Goal: Information Seeking & Learning: Understand process/instructions

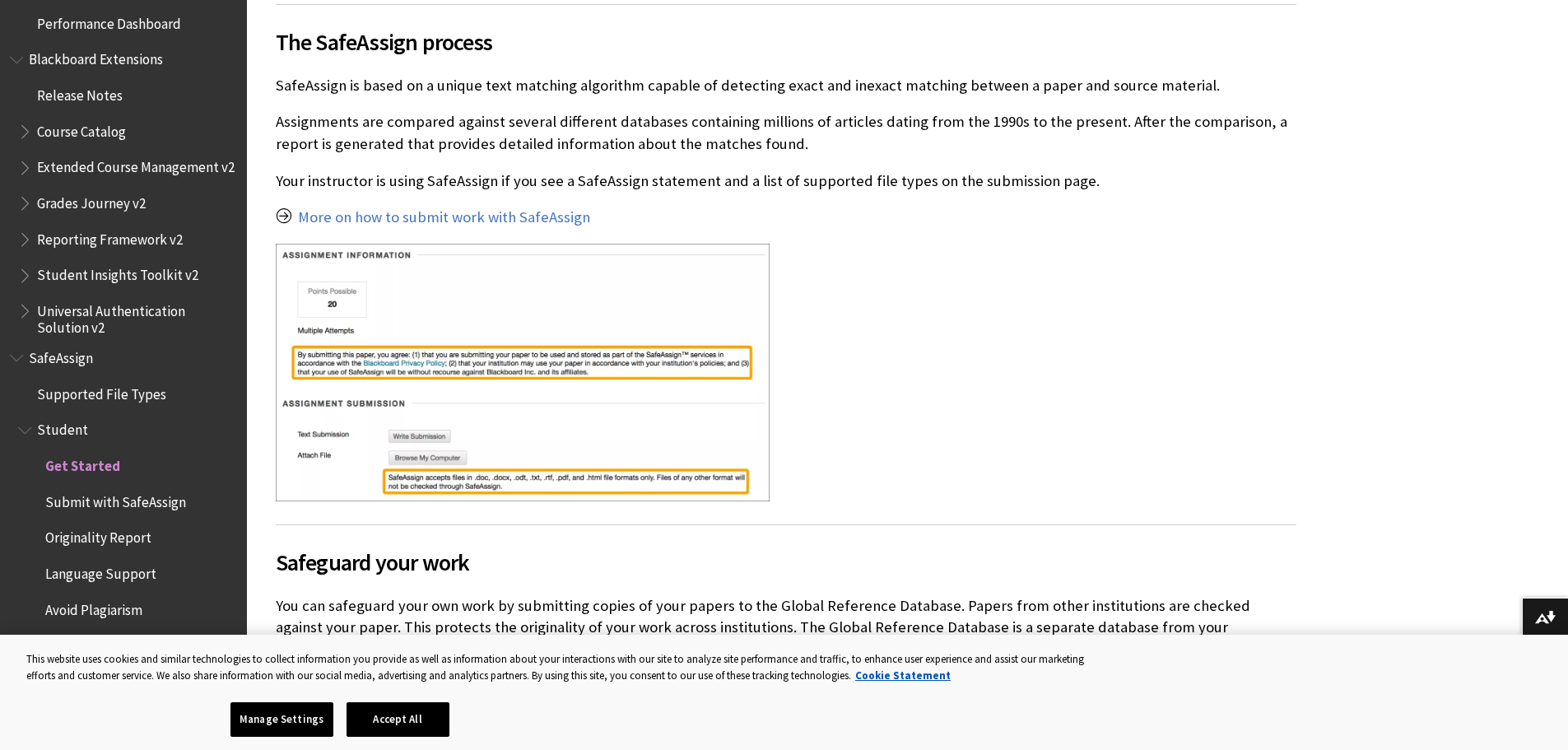
scroll to position [412, 0]
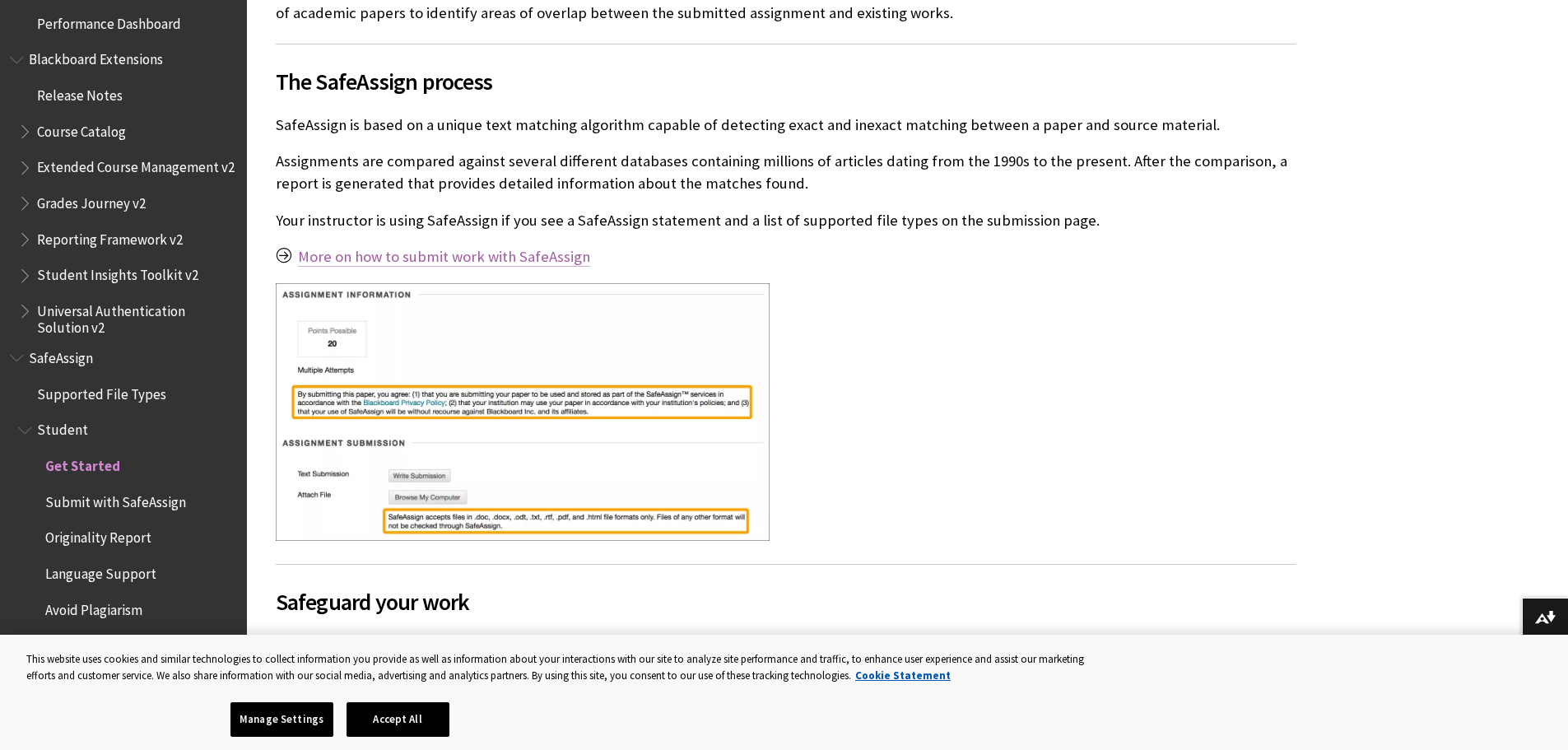
click at [403, 260] on link "More on how to submit work with SafeAssign" at bounding box center [444, 257] width 292 height 20
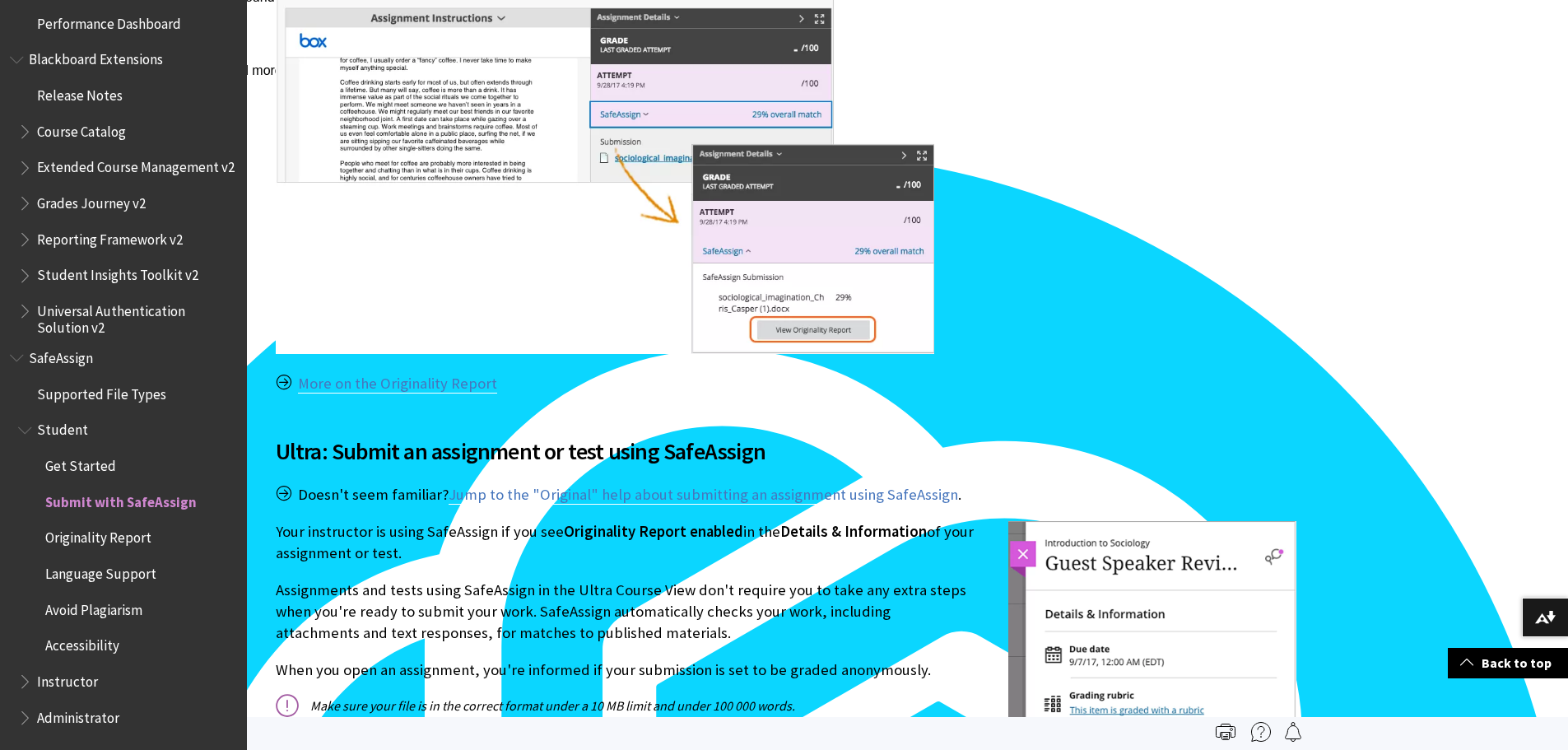
scroll to position [1647, 0]
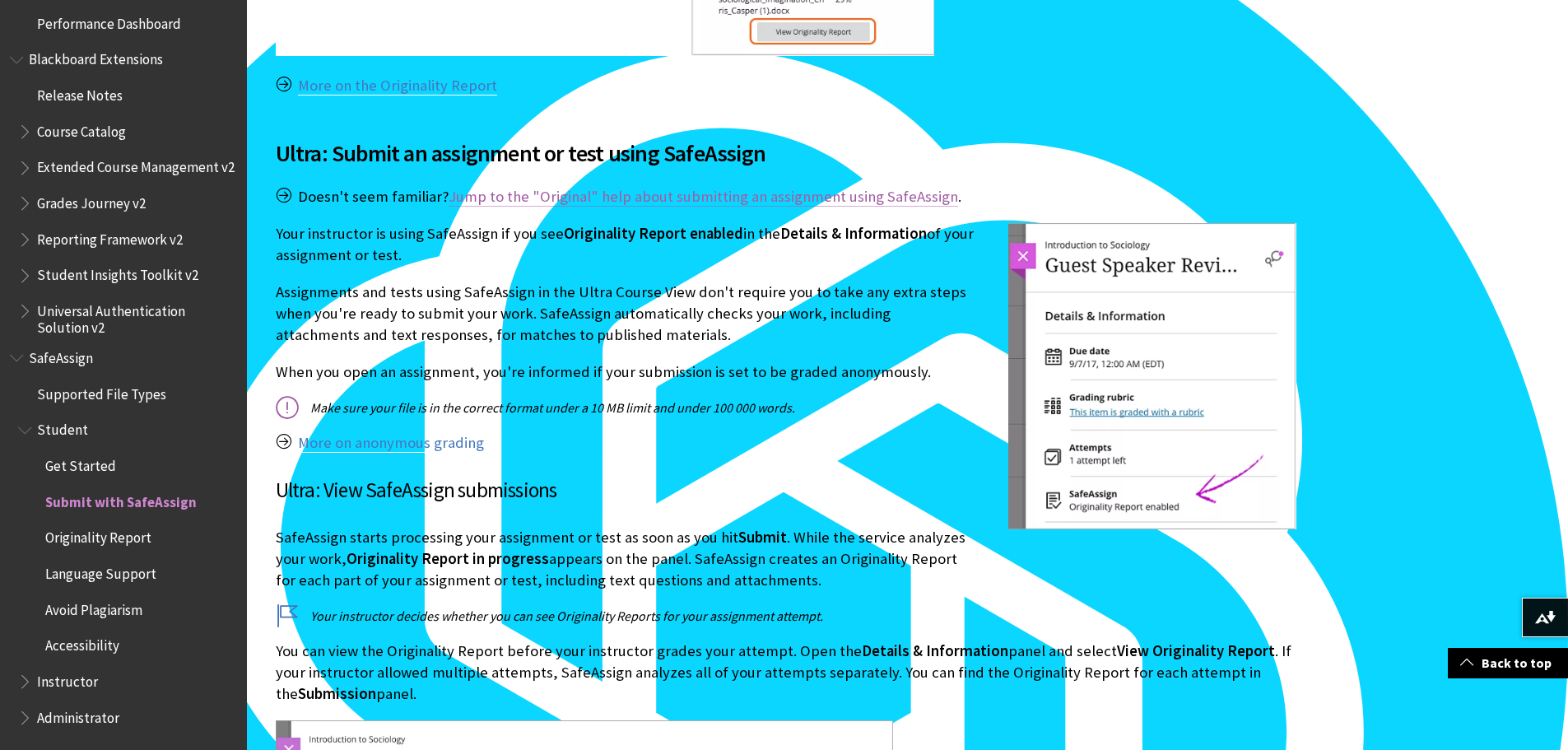
click at [722, 200] on link "Jump to the "Original" help about submitting an assignment using SafeAssign" at bounding box center [702, 197] width 509 height 20
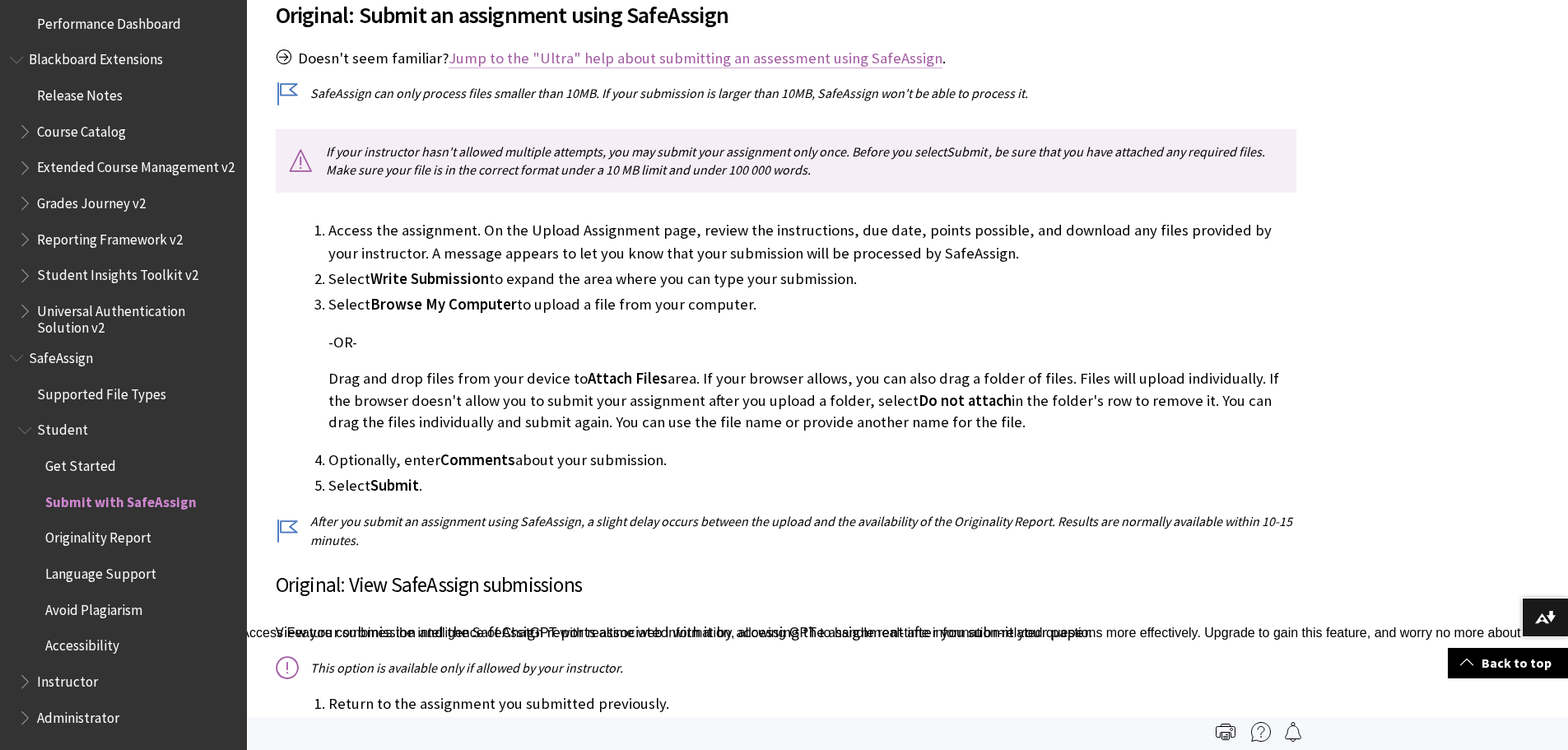
click at [629, 64] on link "Jump to the "Ultra" help about submitting an assessment using SafeAssign" at bounding box center [695, 59] width 494 height 20
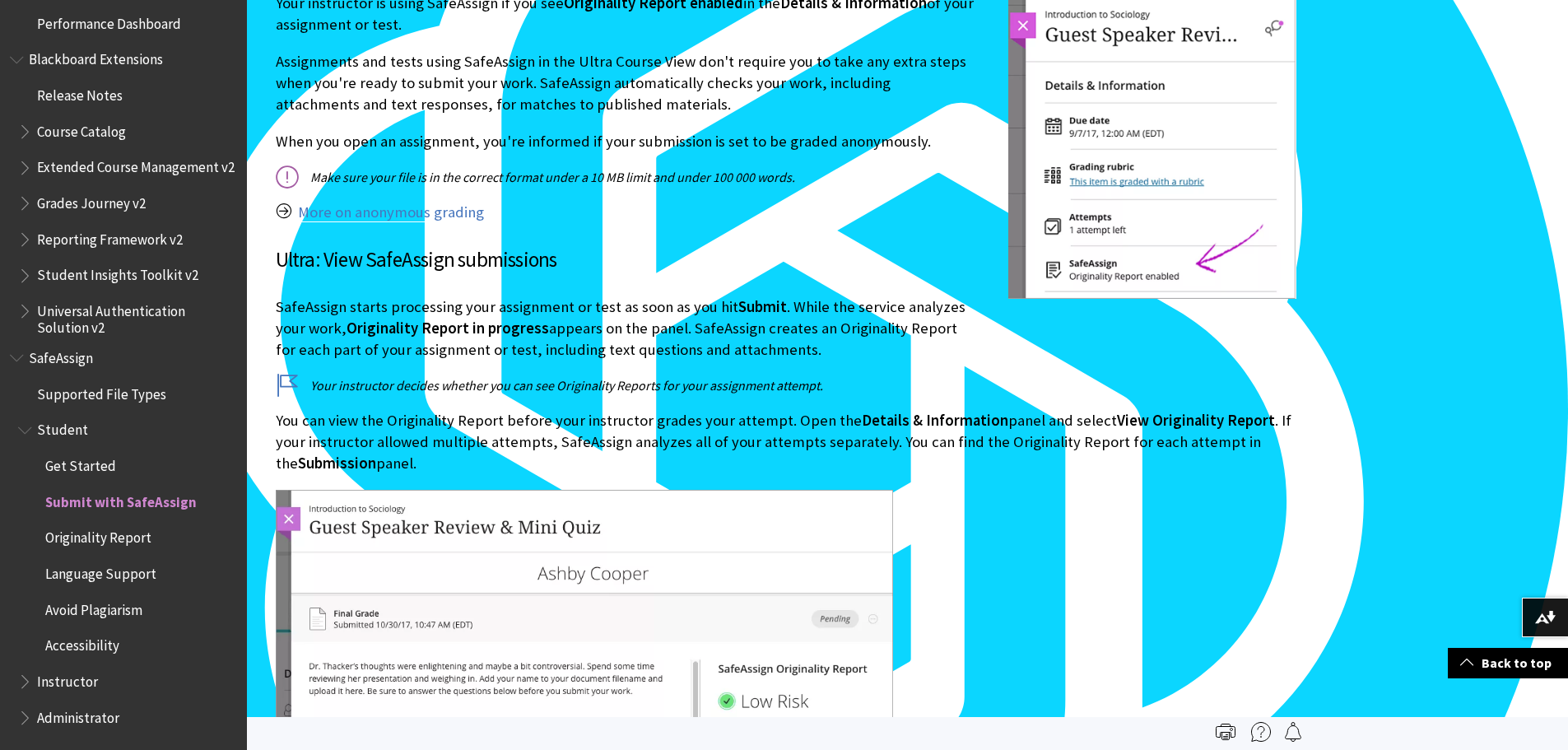
scroll to position [1374, 0]
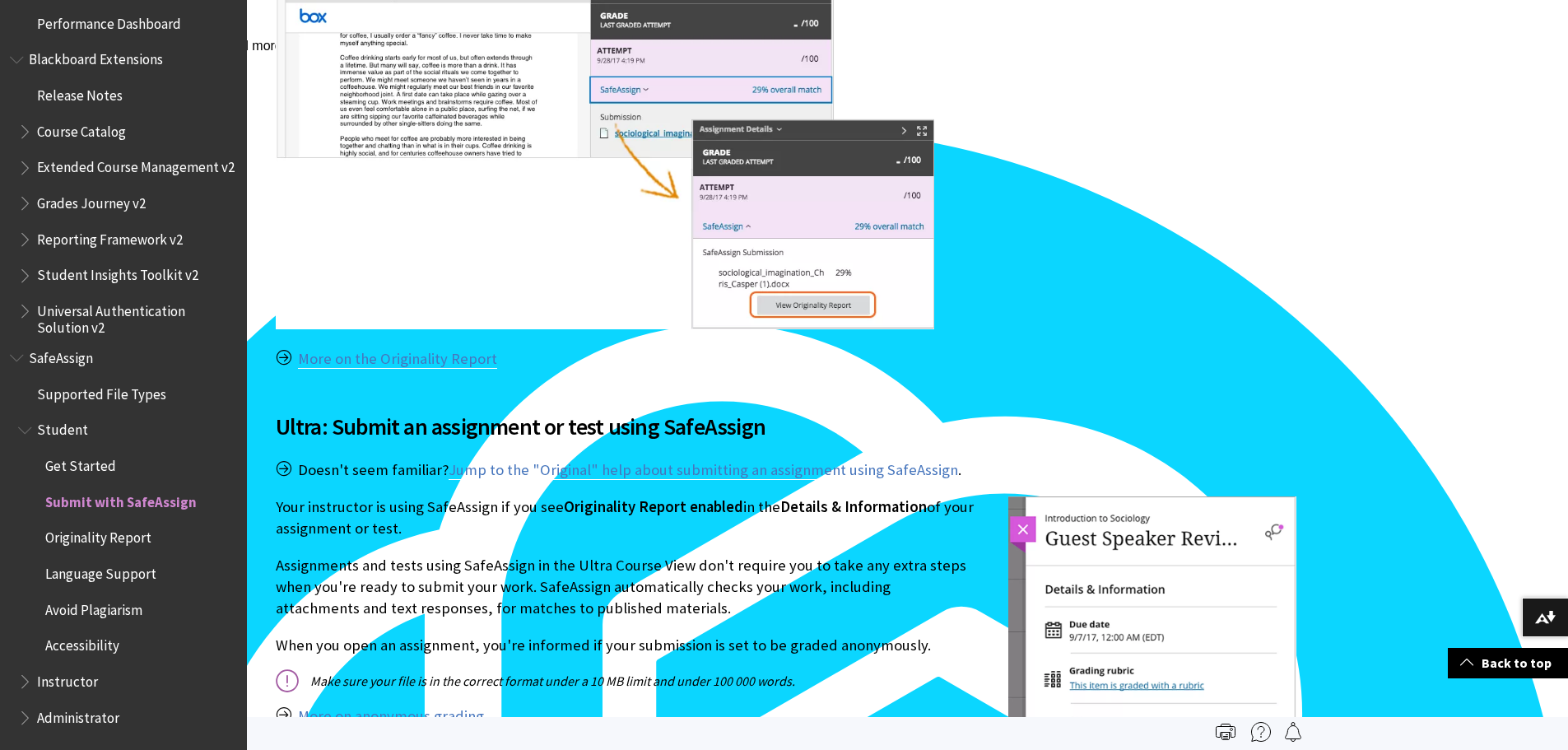
click at [98, 501] on span "Submit with SafeAssign" at bounding box center [121, 499] width 152 height 22
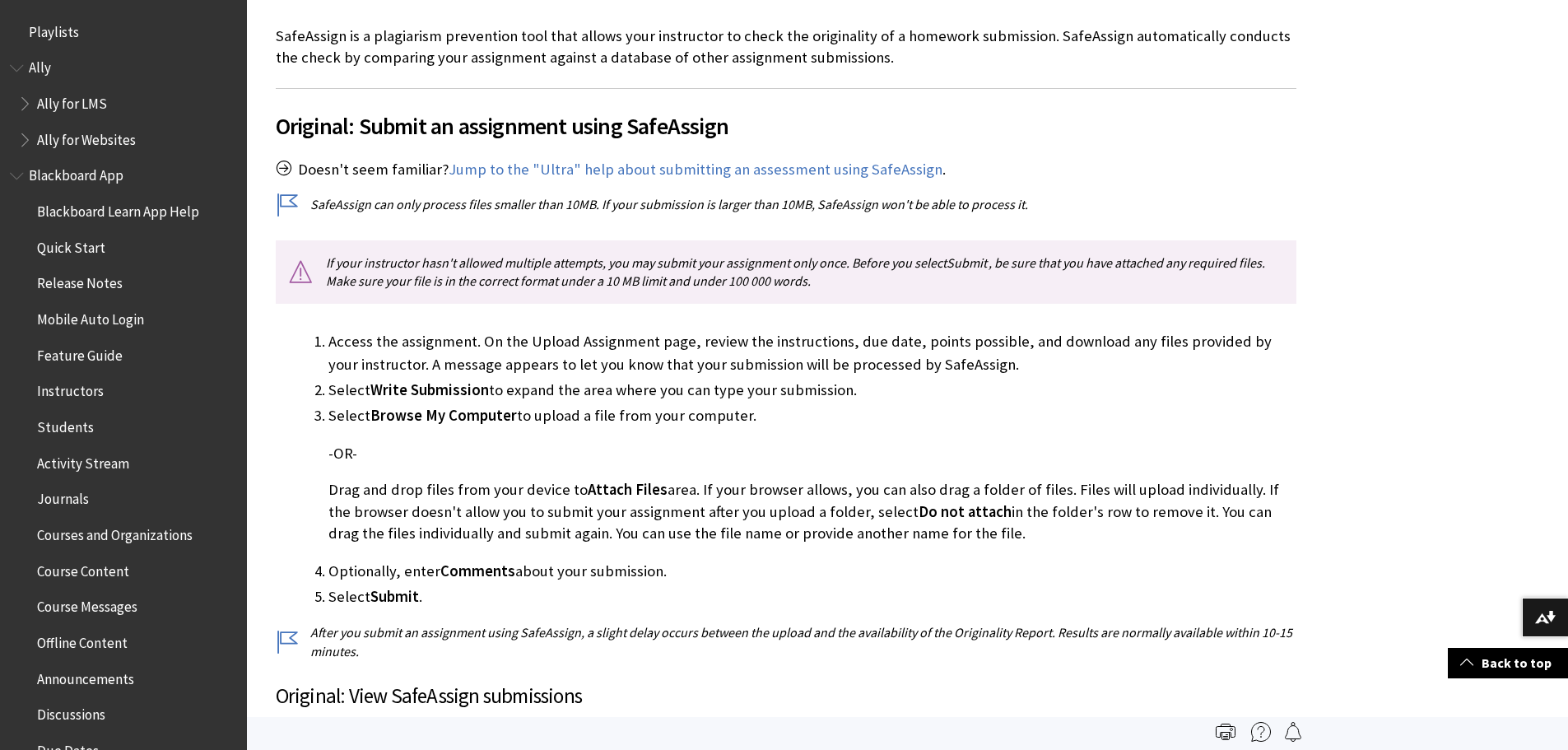
scroll to position [0, 0]
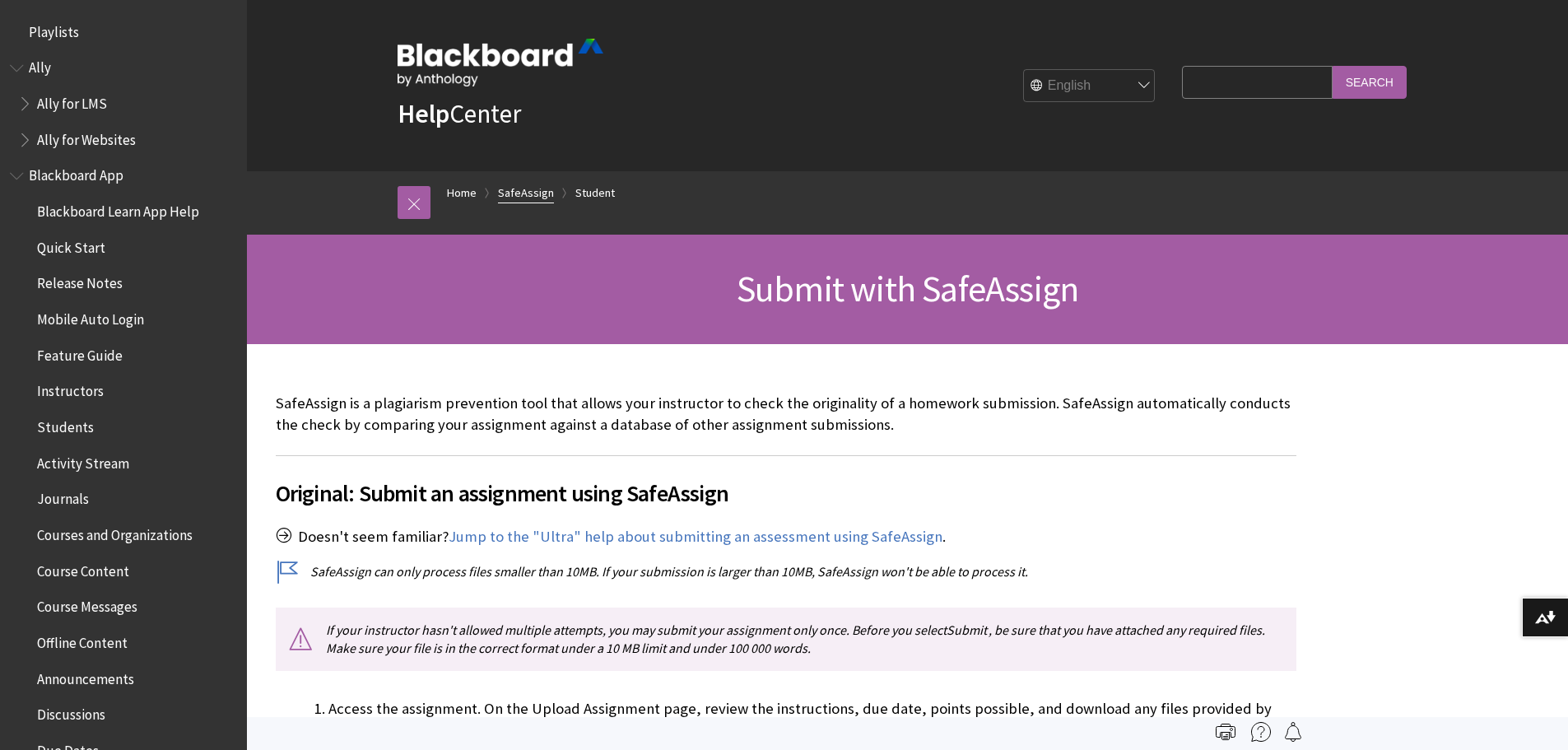
click at [524, 191] on link "SafeAssign" at bounding box center [526, 192] width 56 height 21
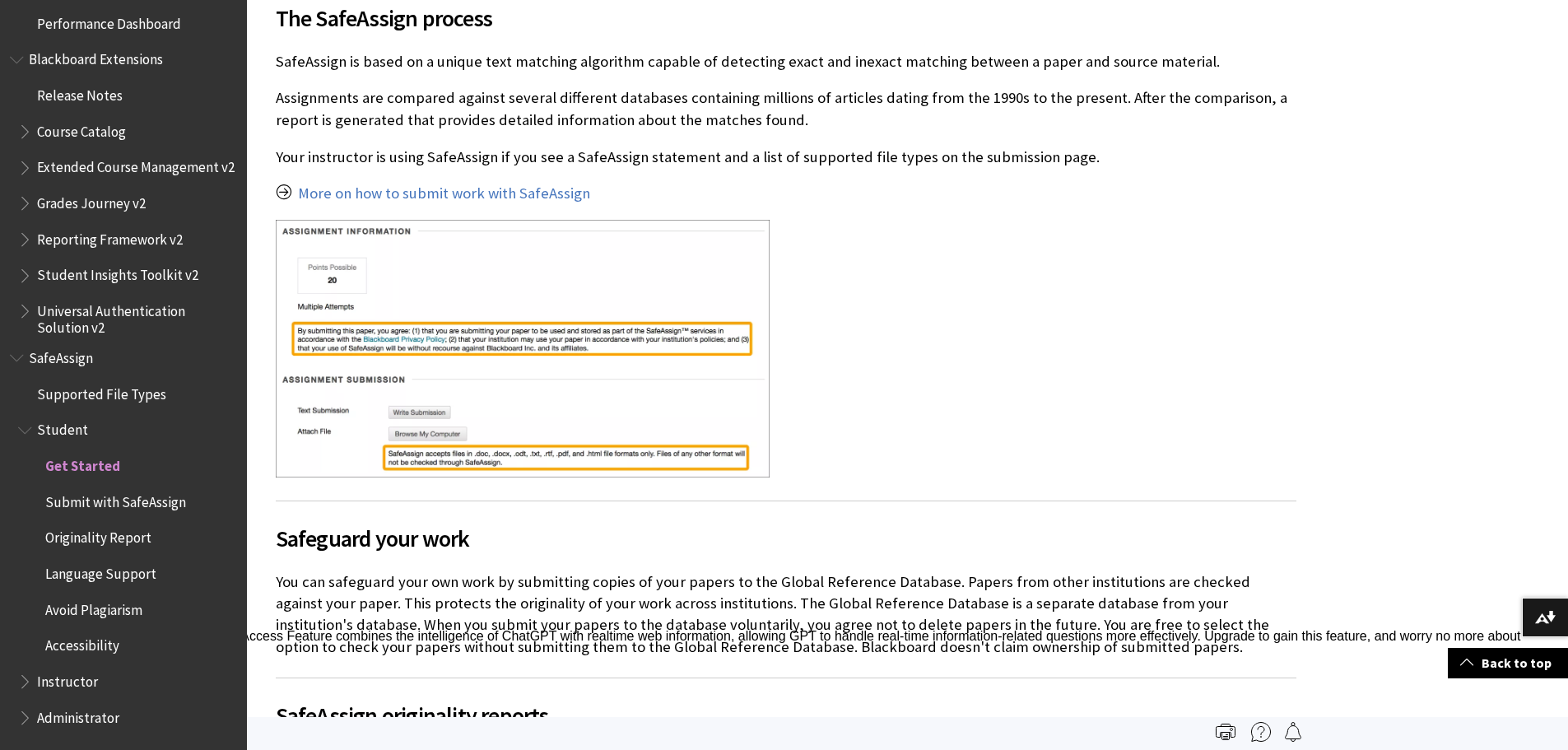
scroll to position [451, 0]
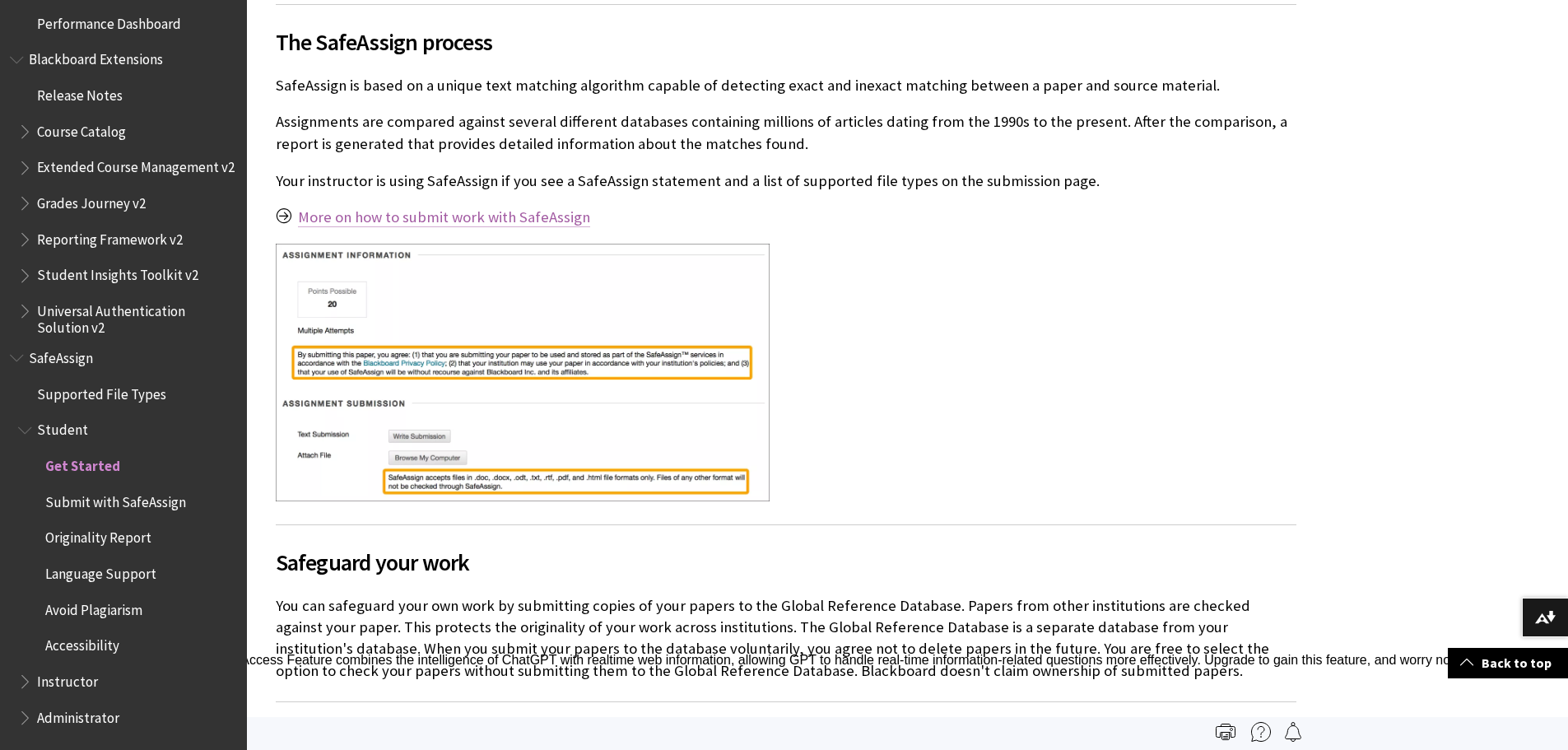
click at [424, 217] on link "More on how to submit work with SafeAssign" at bounding box center [444, 218] width 292 height 20
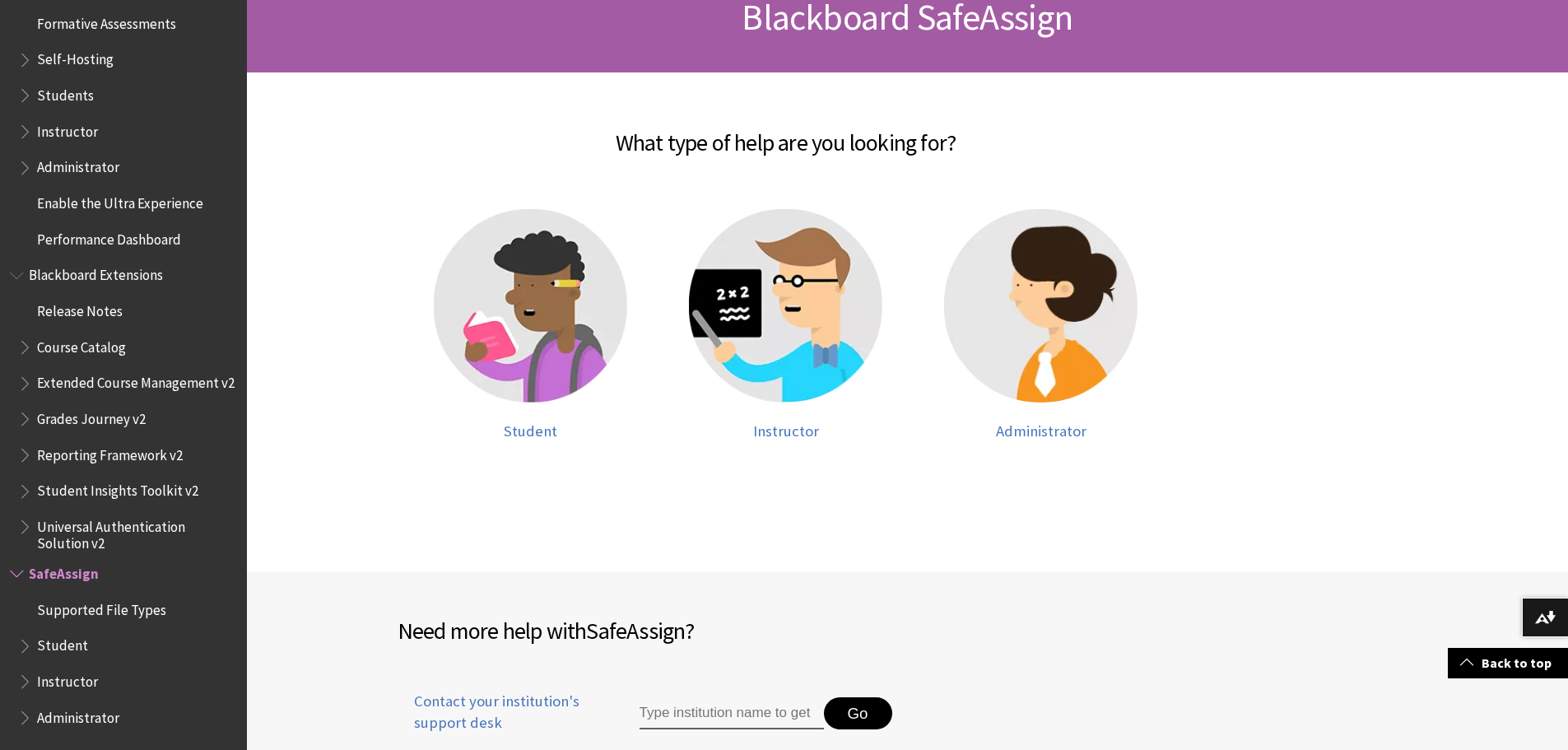
scroll to position [274, 0]
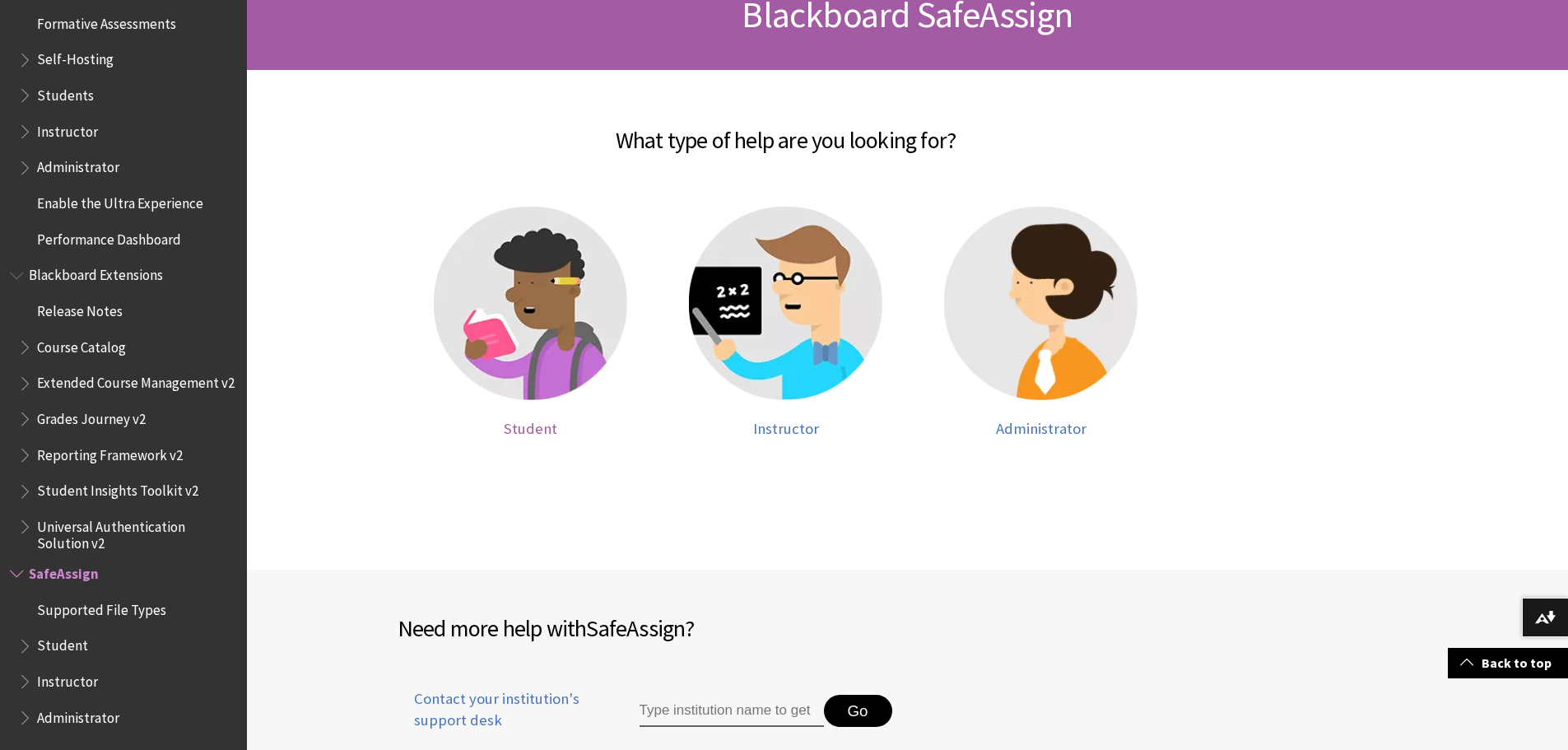
click at [518, 324] on img at bounding box center [530, 303] width 193 height 193
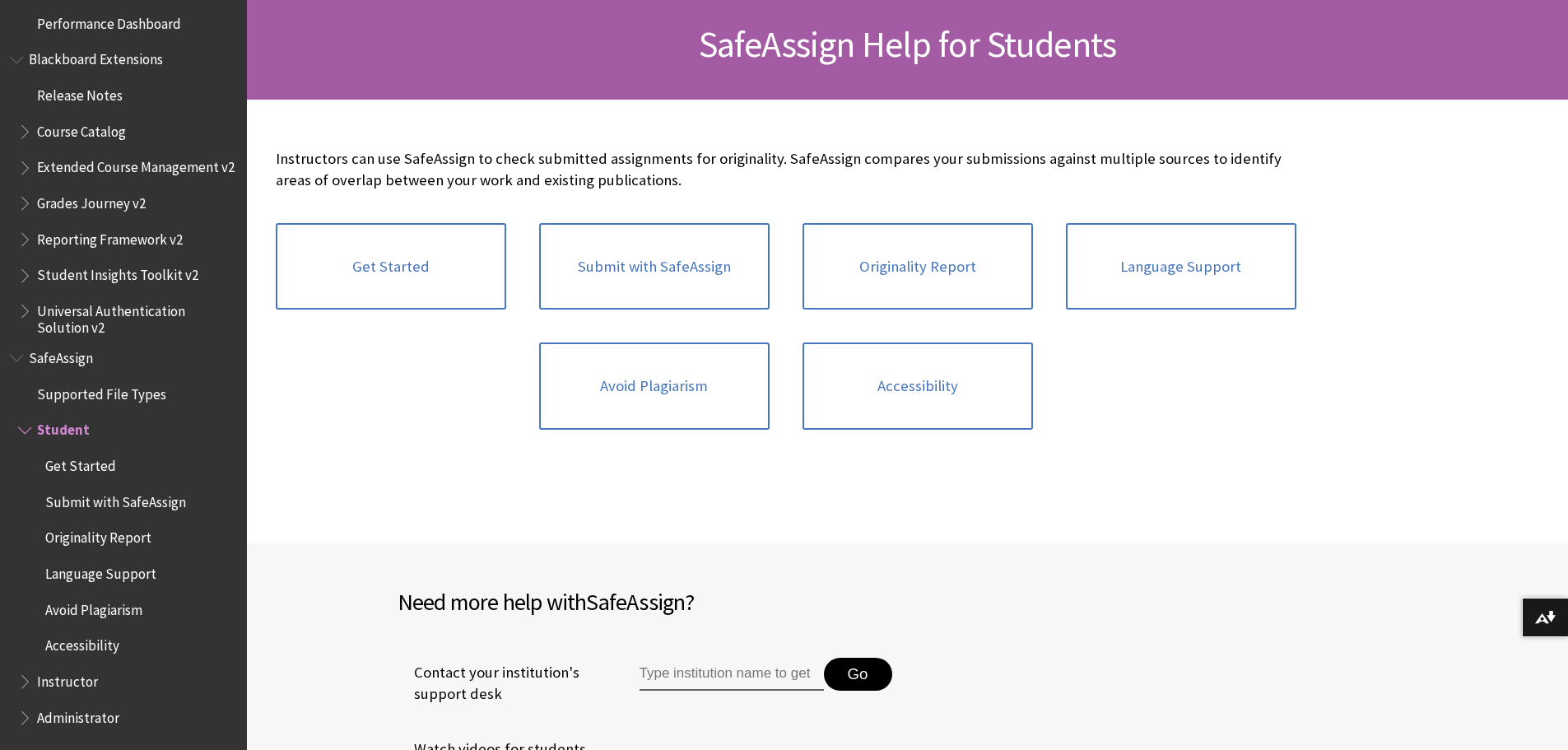
scroll to position [274, 0]
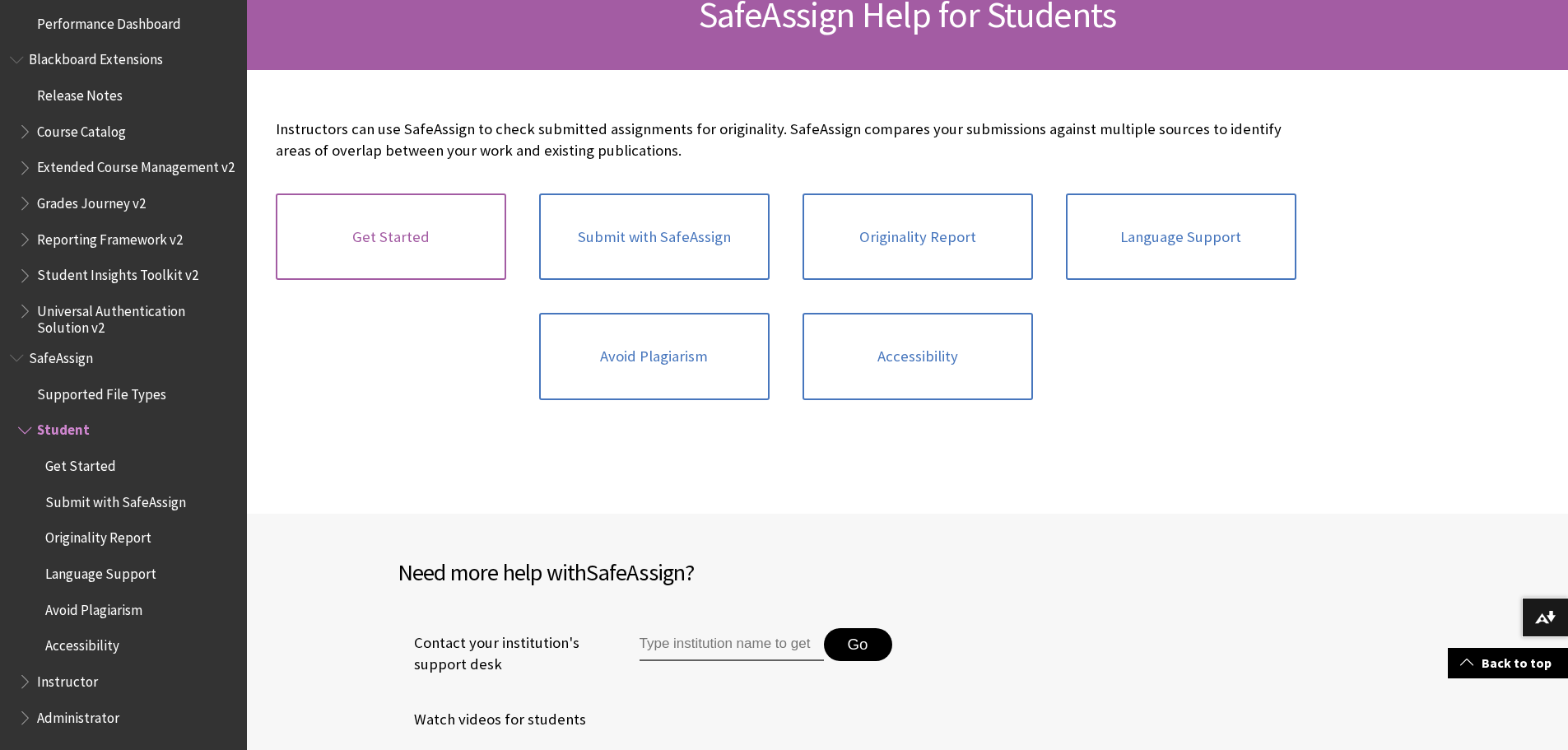
click at [452, 258] on link "Get Started" at bounding box center [391, 237] width 230 height 87
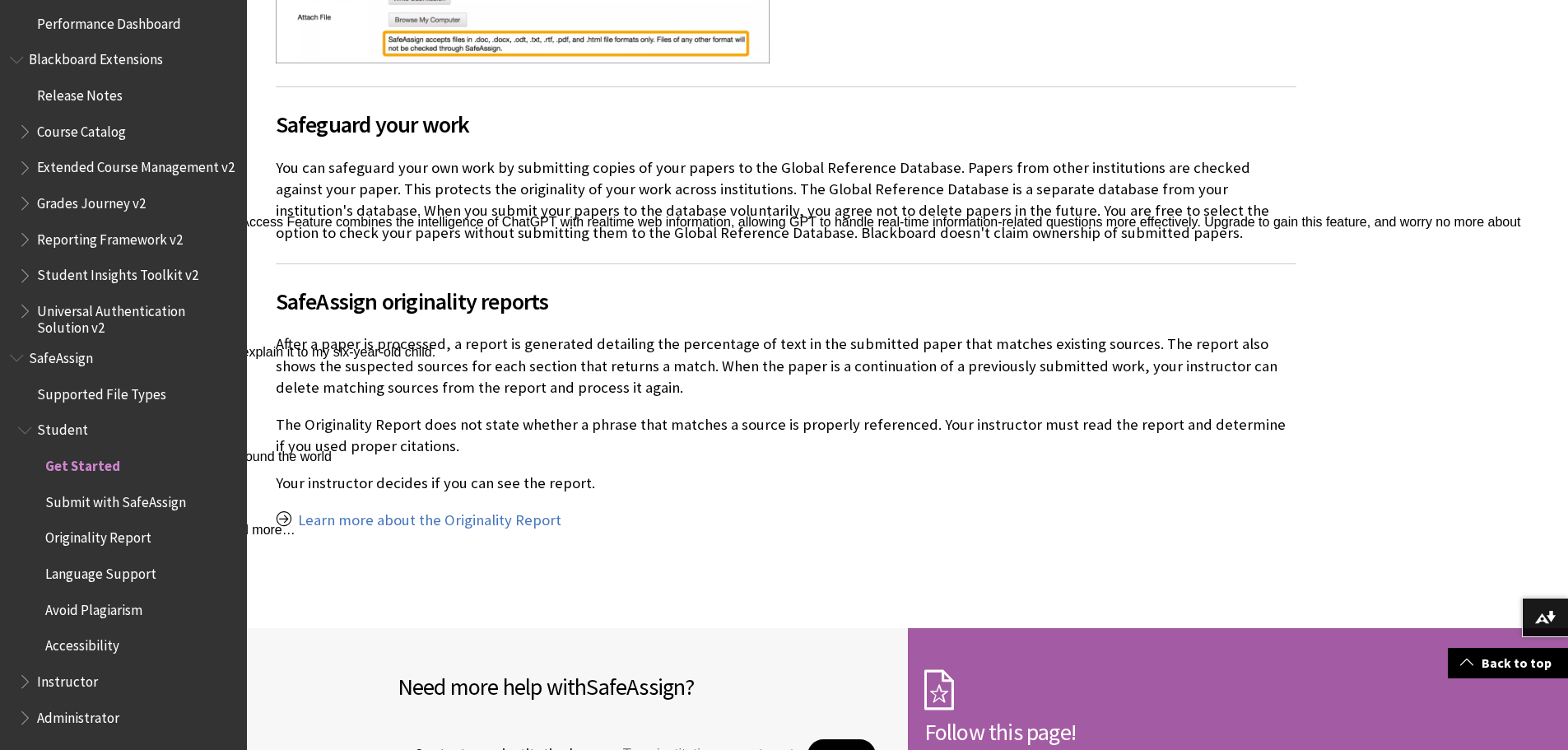
scroll to position [1098, 0]
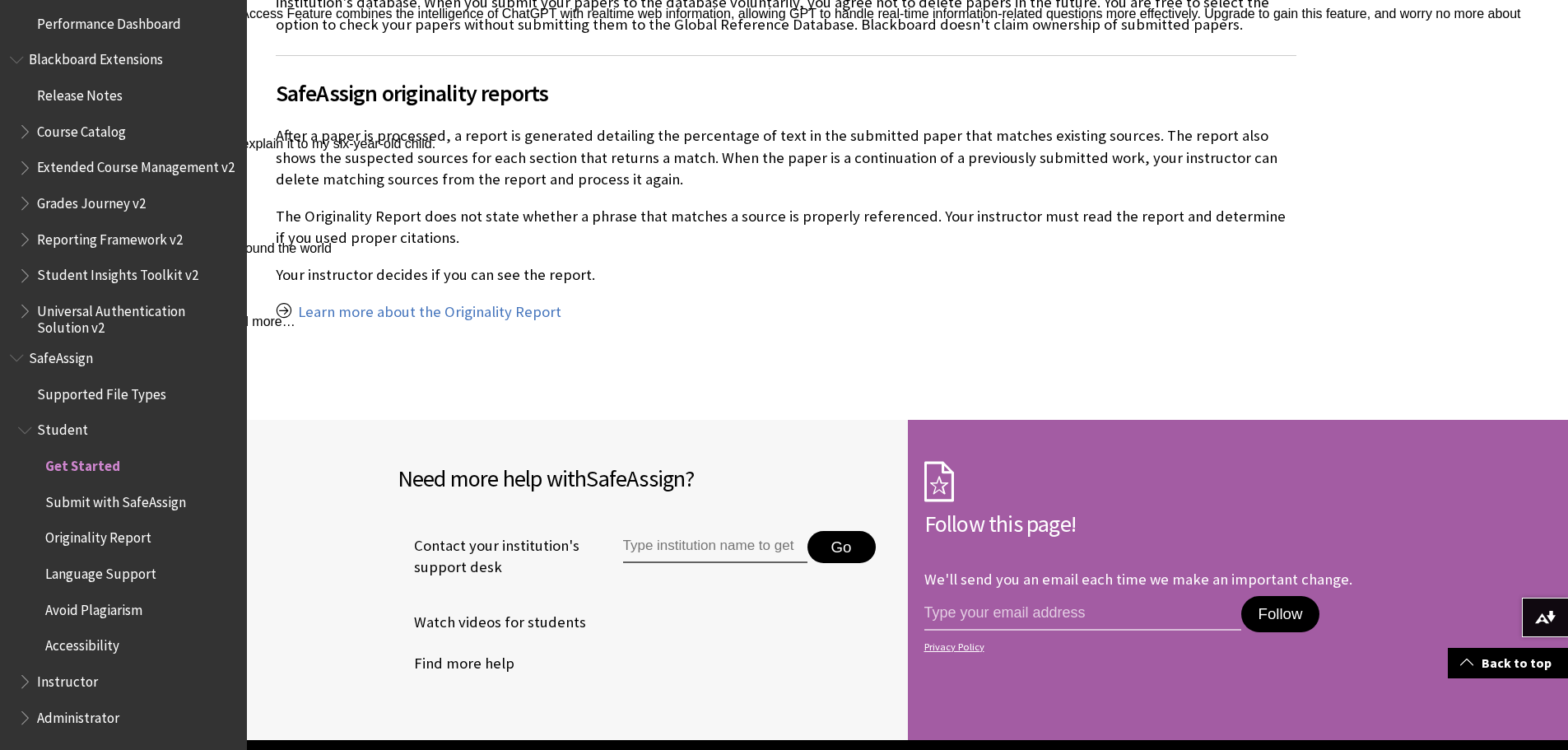
click at [73, 359] on span "SafeAssign" at bounding box center [61, 355] width 64 height 22
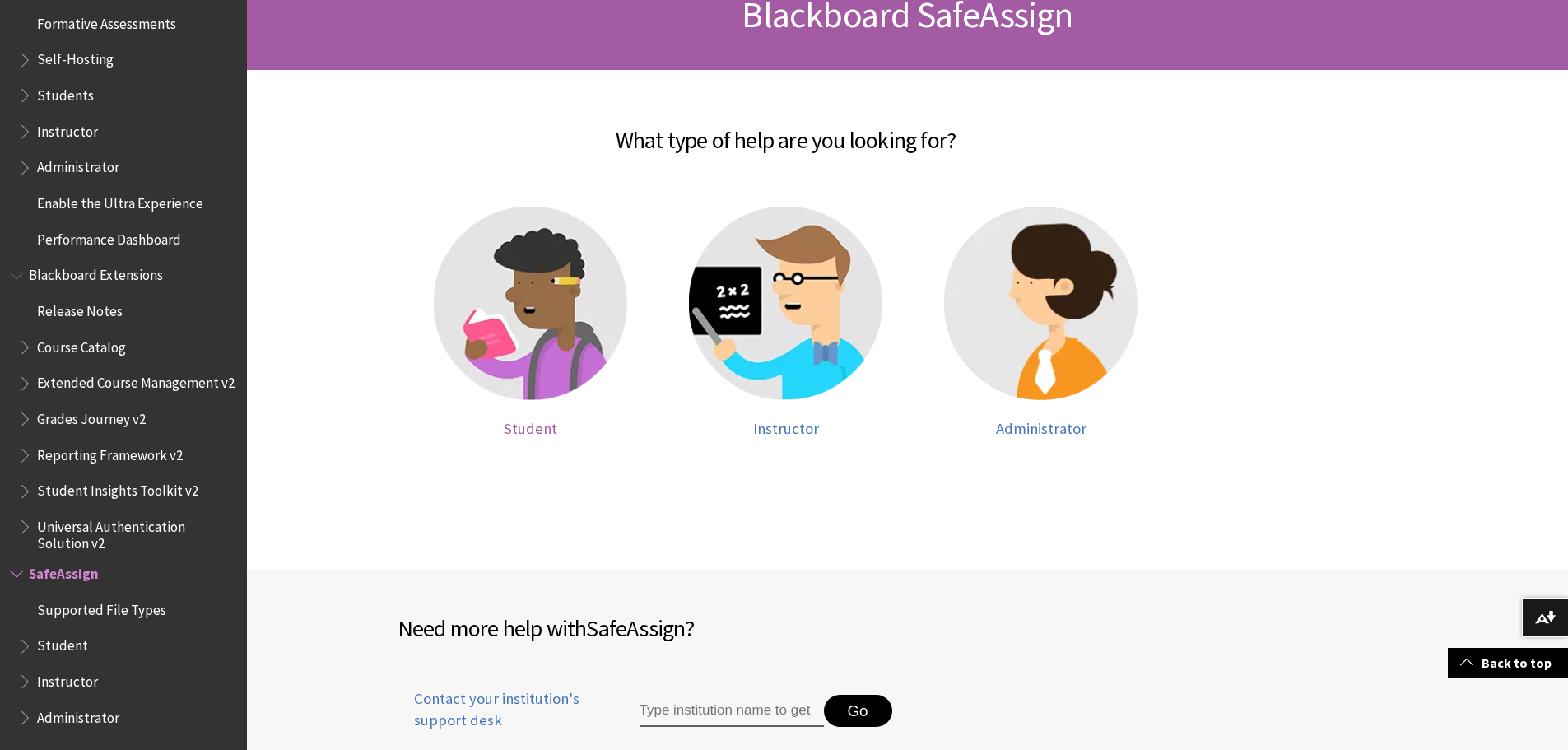
scroll to position [742, 0]
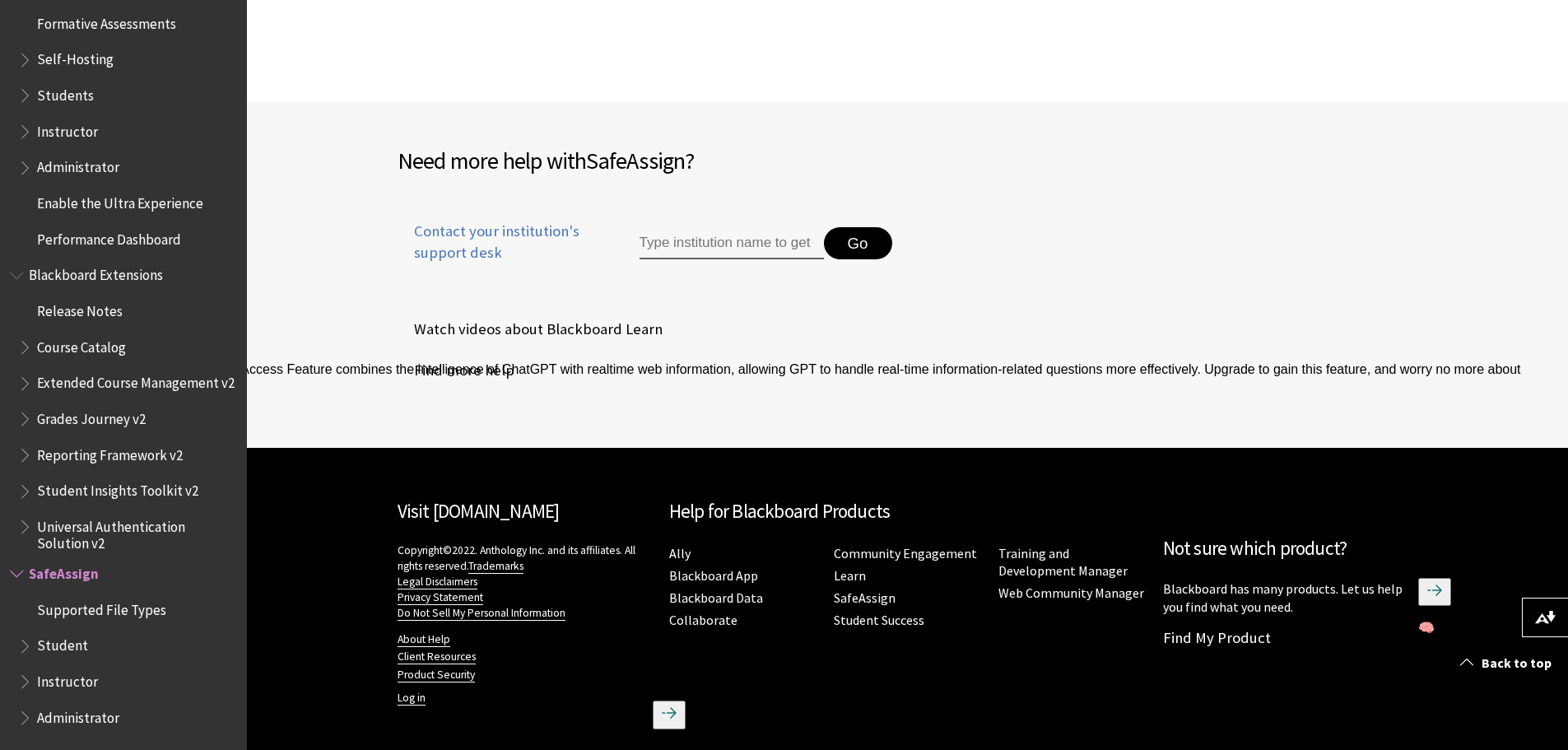
click at [793, 248] on input "Type institution name to get support" at bounding box center [731, 243] width 184 height 33
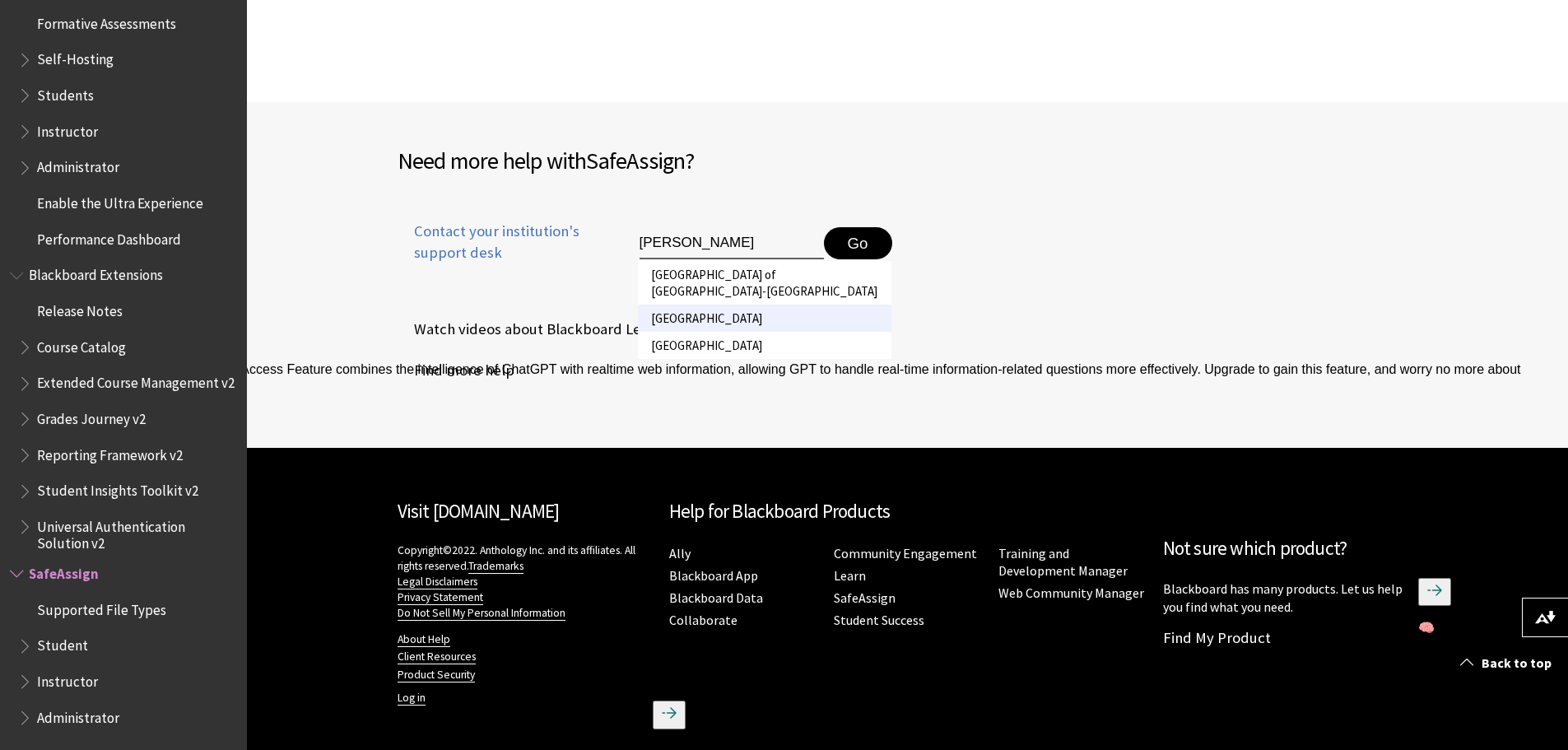
type input "[PERSON_NAME]"
click at [753, 317] on li "[GEOGRAPHIC_DATA]" at bounding box center [764, 319] width 253 height 27
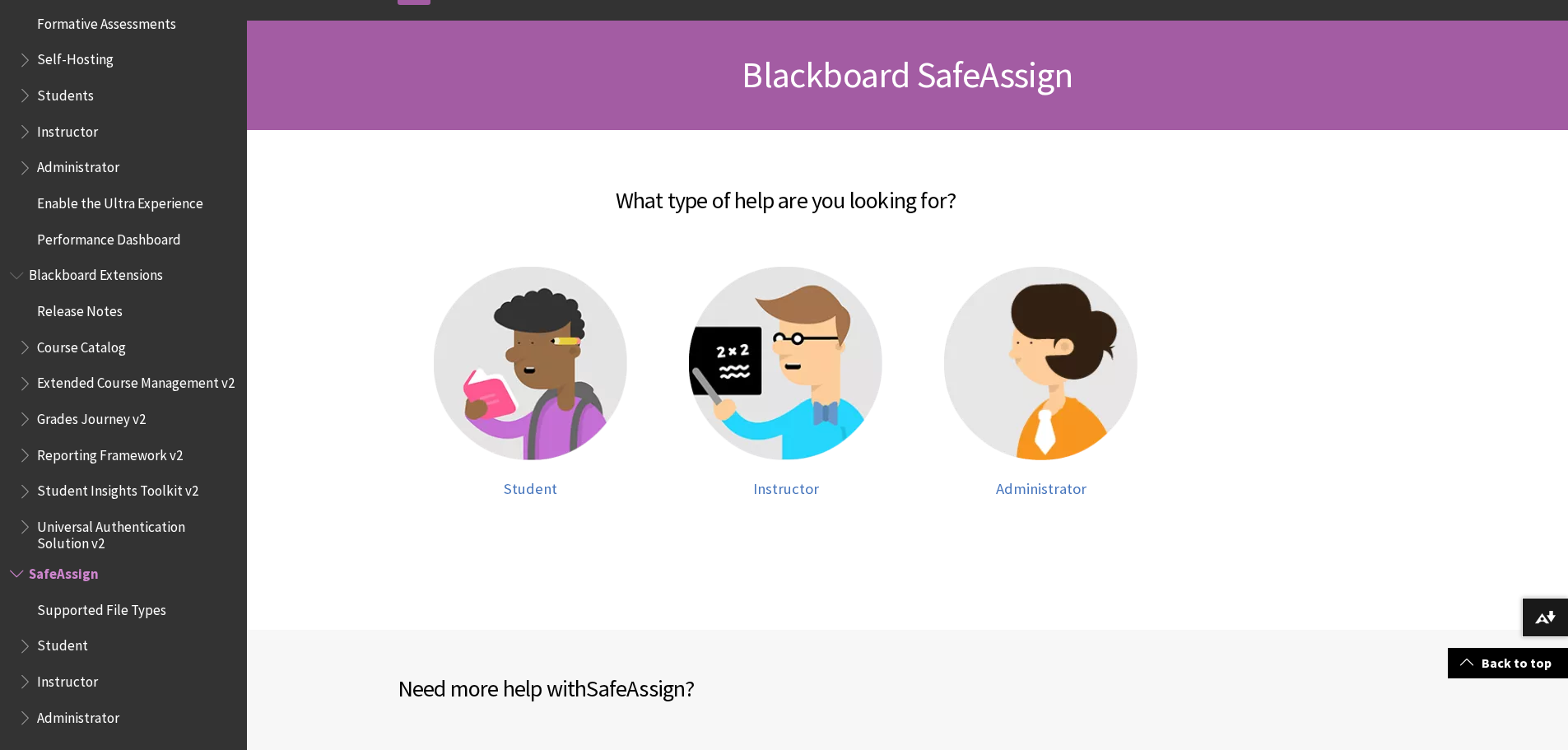
scroll to position [0, 0]
